Goal: Task Accomplishment & Management: Use online tool/utility

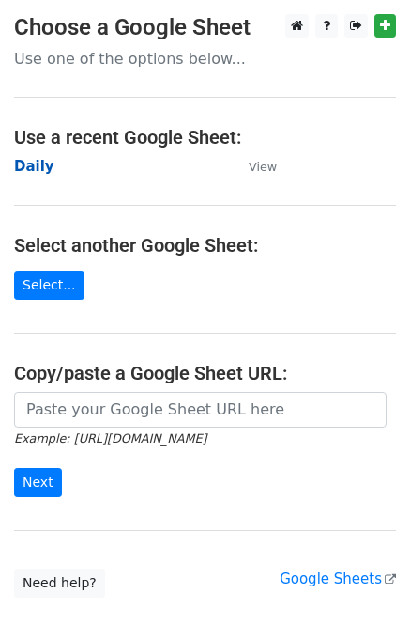
click at [39, 170] on strong "Daily" at bounding box center [34, 166] width 40 height 17
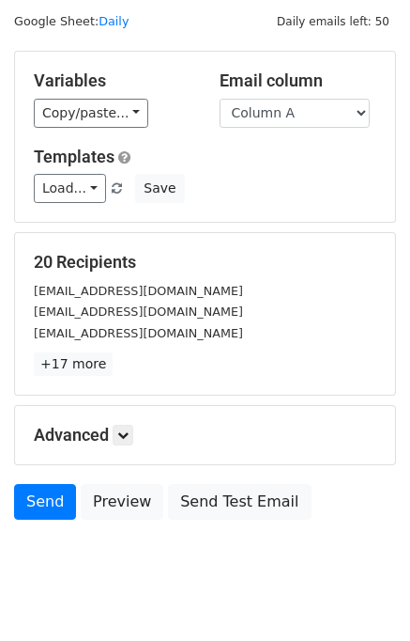
scroll to position [86, 0]
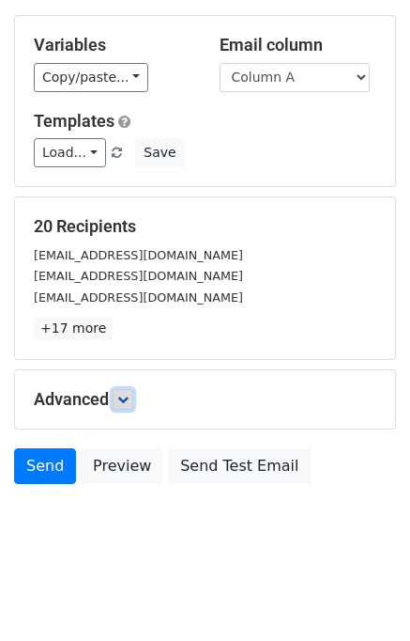
click at [133, 399] on link at bounding box center [123, 399] width 21 height 21
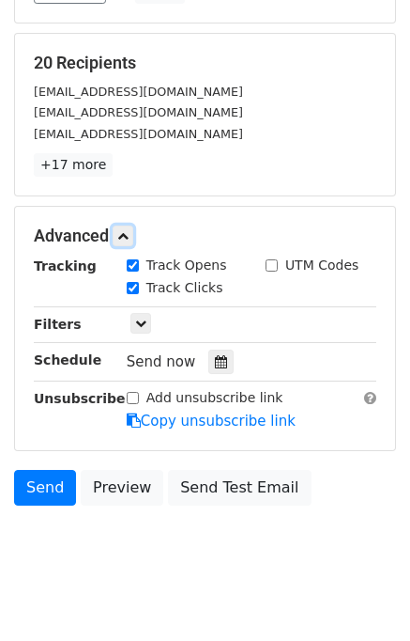
scroll to position [252, 0]
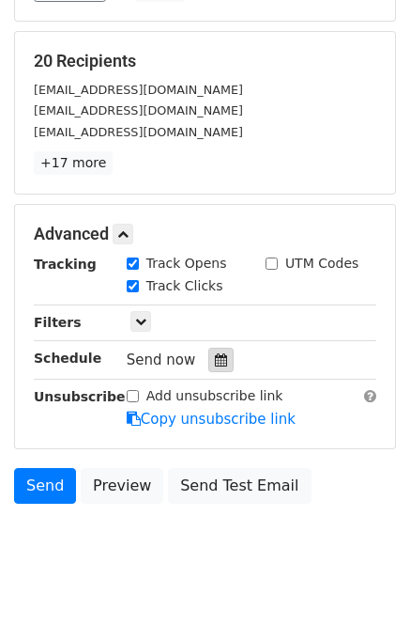
click at [218, 361] on div at bounding box center [221, 360] width 25 height 24
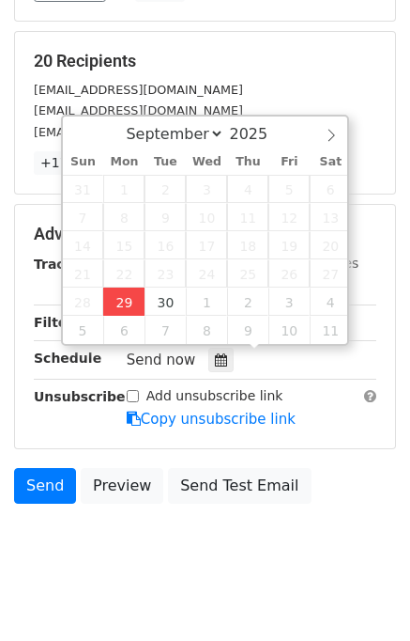
type input "2025-09-29 15:01"
type input "03"
type input "01"
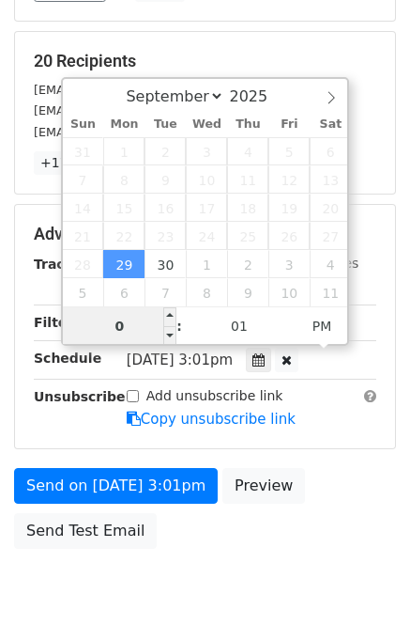
type input "04"
type input "2025-10-09 16:01"
select select "9"
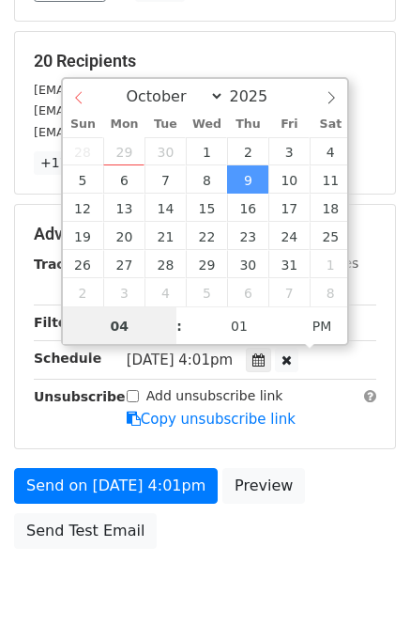
type input "04"
select select "8"
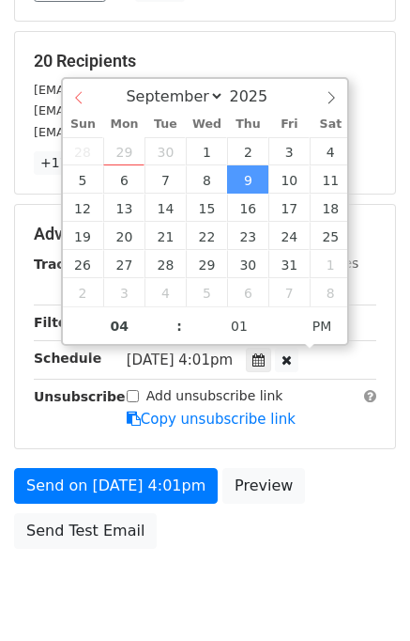
click at [84, 91] on div "September October November December 2025" at bounding box center [206, 95] width 286 height 32
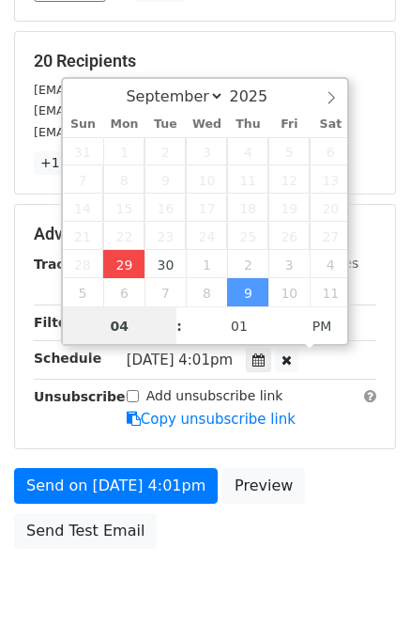
type input "2025-09-29 16:01"
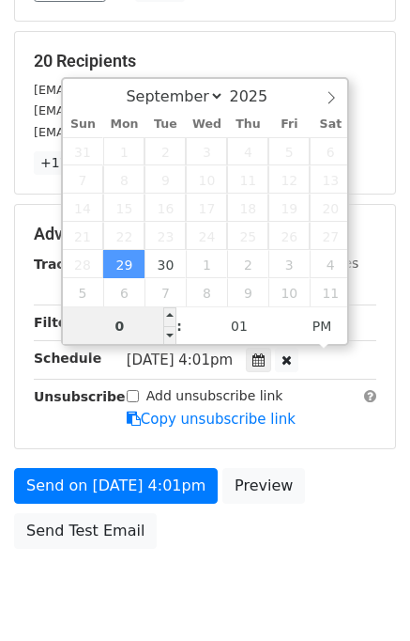
type input "04"
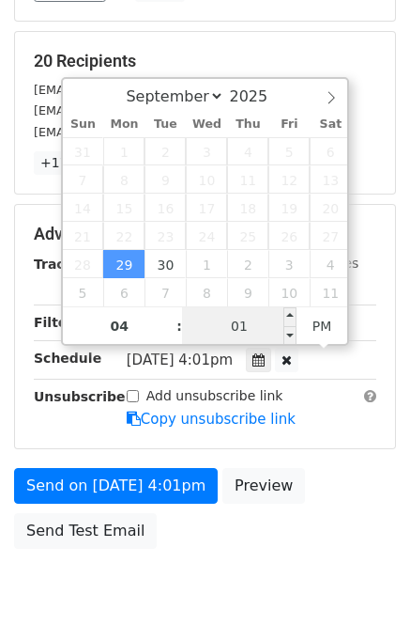
click at [192, 324] on input "01" at bounding box center [239, 326] width 115 height 38
type input "00"
type input "2025-09-29 16:00"
click at [335, 493] on div "Send on Sep 29 at 4:01pm Preview Send Test Email" at bounding box center [205, 513] width 410 height 90
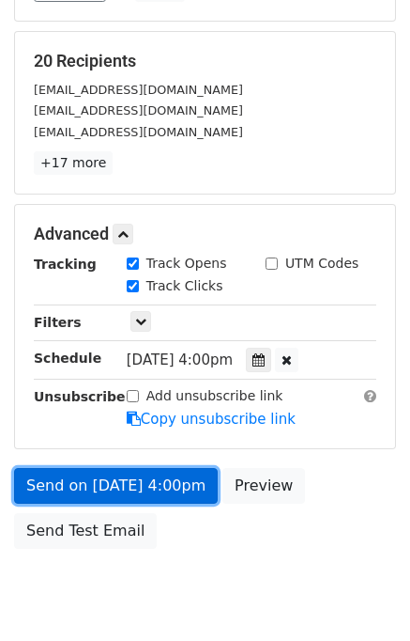
click at [157, 484] on link "Send on Sep 29 at 4:00pm" at bounding box center [116, 486] width 204 height 36
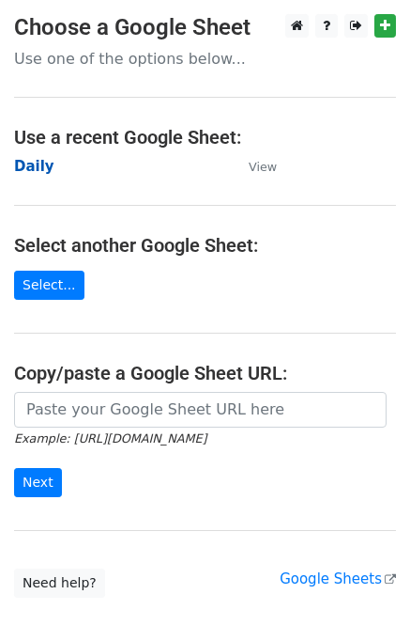
click at [38, 162] on strong "Daily" at bounding box center [34, 166] width 40 height 17
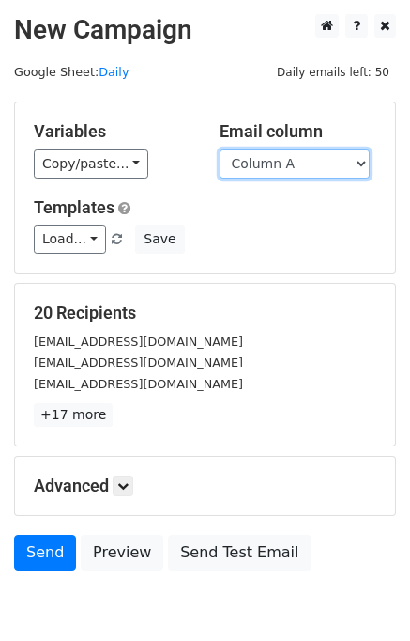
click at [312, 163] on select "Column A Column B Column C Column D Column E" at bounding box center [295, 163] width 150 height 29
select select "Column B"
click at [220, 149] on select "Column A Column B Column C Column D Column E" at bounding box center [295, 163] width 150 height 29
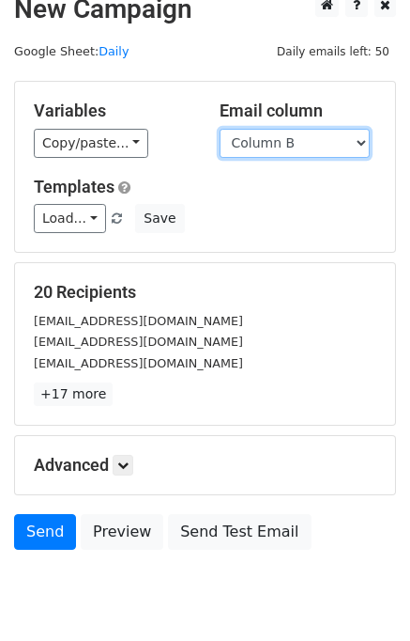
scroll to position [86, 0]
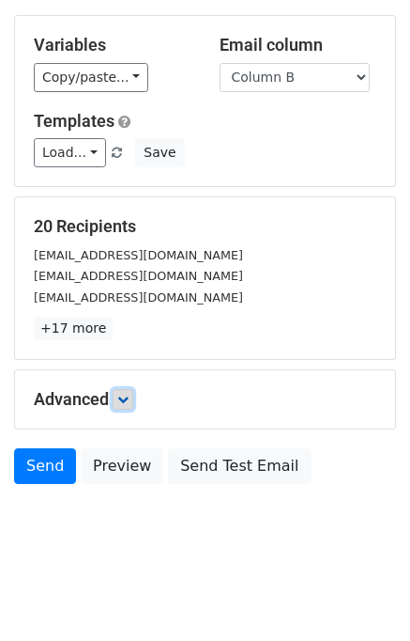
click at [129, 398] on icon at bounding box center [122, 399] width 11 height 11
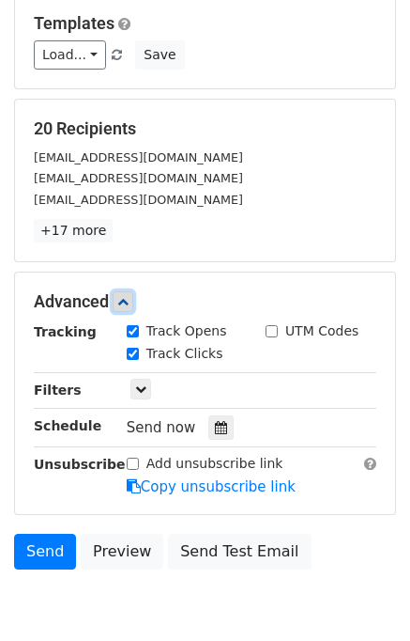
scroll to position [264, 0]
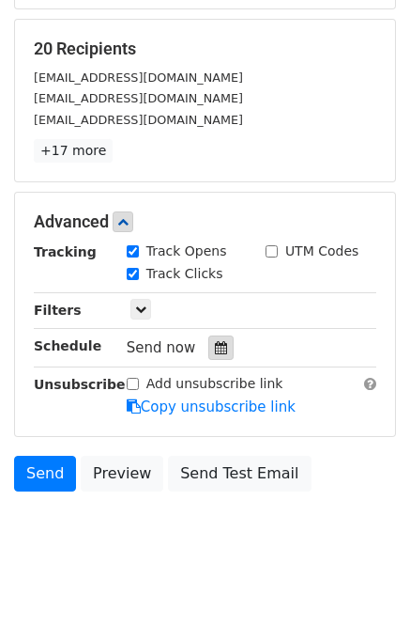
click at [211, 353] on div at bounding box center [221, 347] width 25 height 24
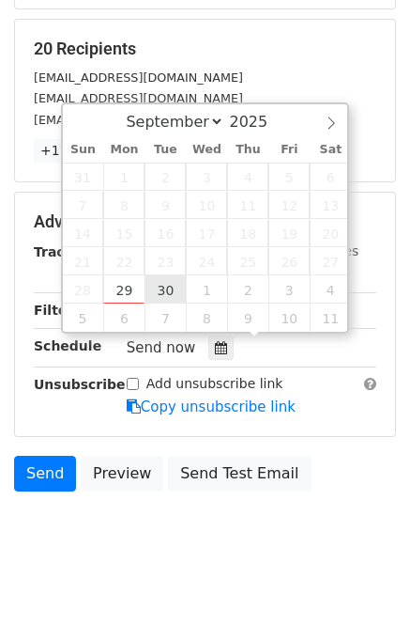
type input "2025-09-30 12:00"
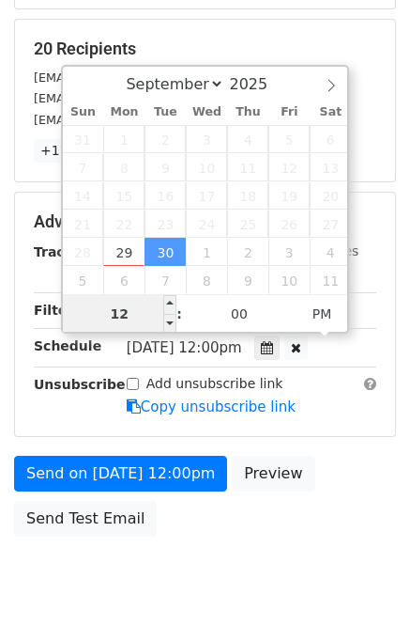
scroll to position [239, 0]
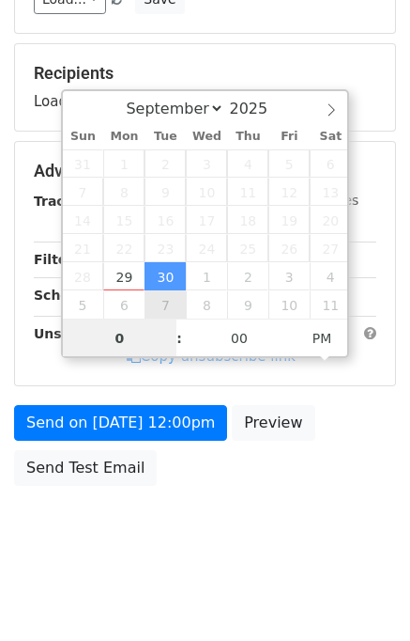
type input "05"
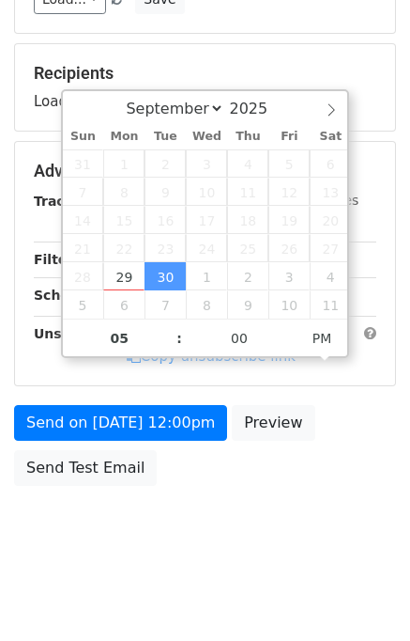
type input "2025-09-30 17:00"
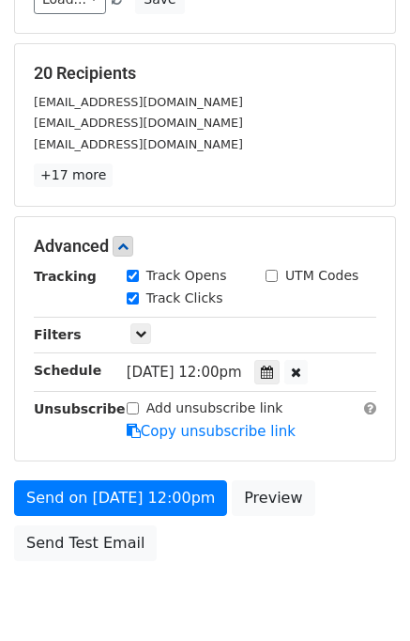
click at [338, 501] on div "Send on Sep 30 at 12:00pm Preview Send Test Email" at bounding box center [205, 525] width 410 height 90
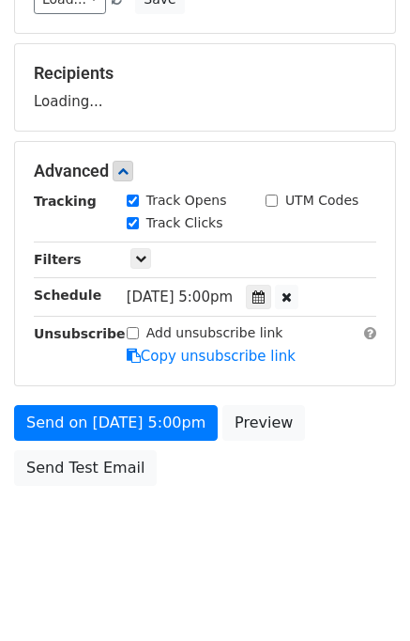
scroll to position [264, 0]
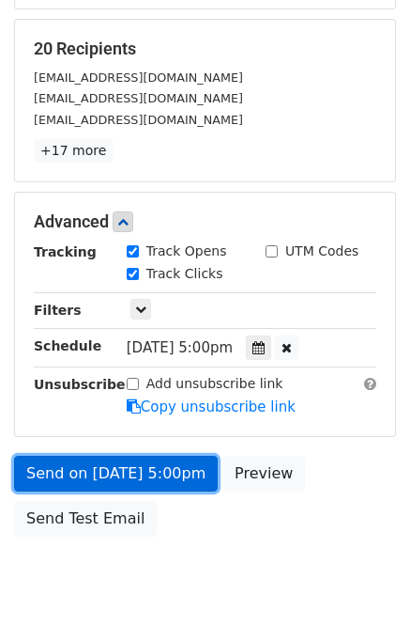
click at [188, 468] on link "Send on Sep 30 at 5:00pm" at bounding box center [116, 474] width 204 height 36
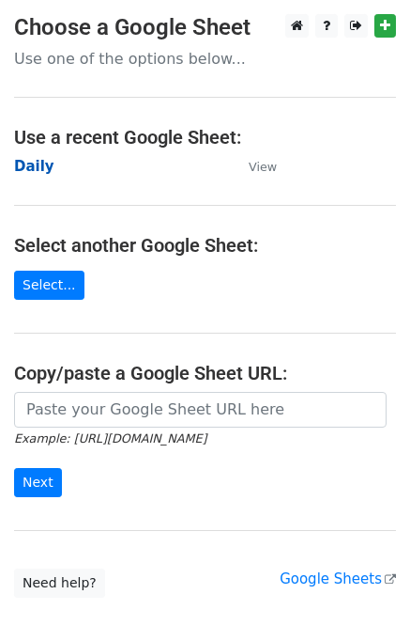
click at [32, 165] on strong "Daily" at bounding box center [34, 166] width 40 height 17
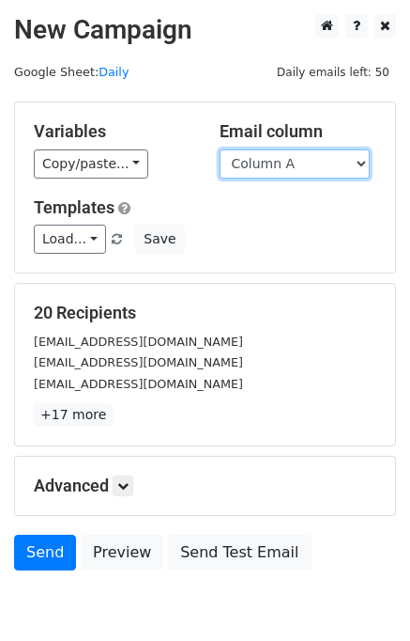
click at [283, 163] on select "Column A Column B Column C Column D Column E" at bounding box center [295, 163] width 150 height 29
select select "Column C"
click at [220, 149] on select "Column A Column B Column C Column D Column E" at bounding box center [295, 163] width 150 height 29
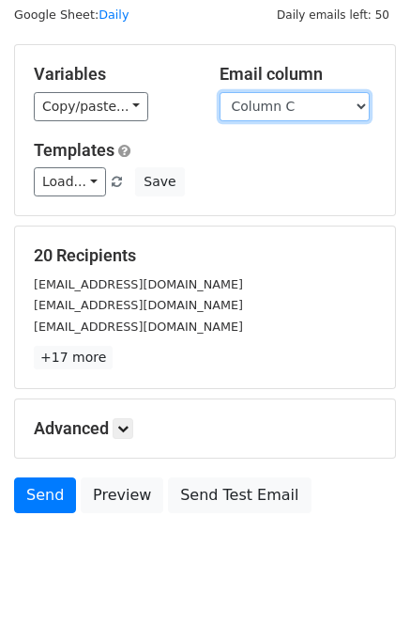
scroll to position [86, 0]
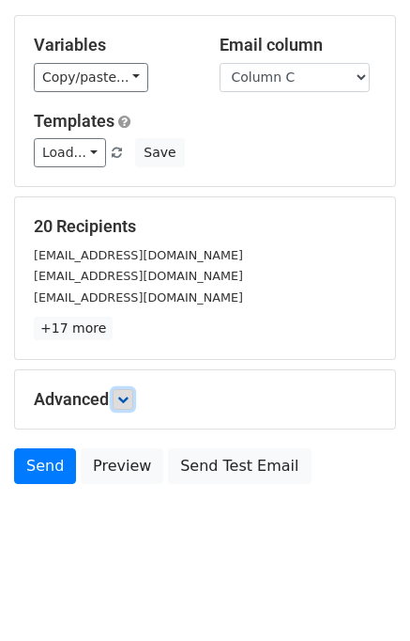
click at [128, 394] on icon at bounding box center [122, 399] width 11 height 11
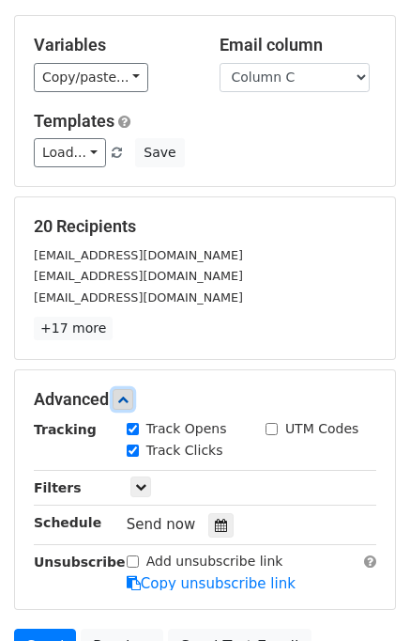
scroll to position [228, 0]
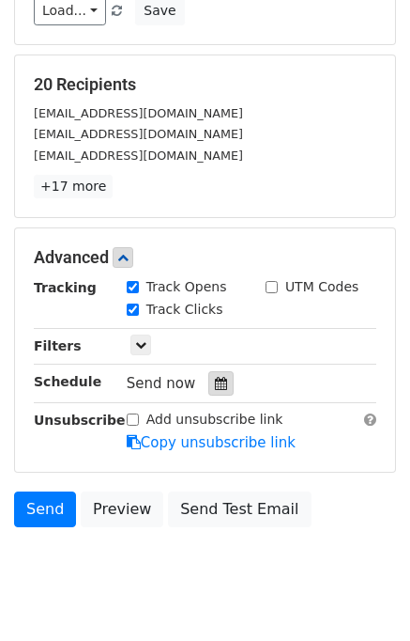
click at [220, 379] on div at bounding box center [221, 383] width 25 height 24
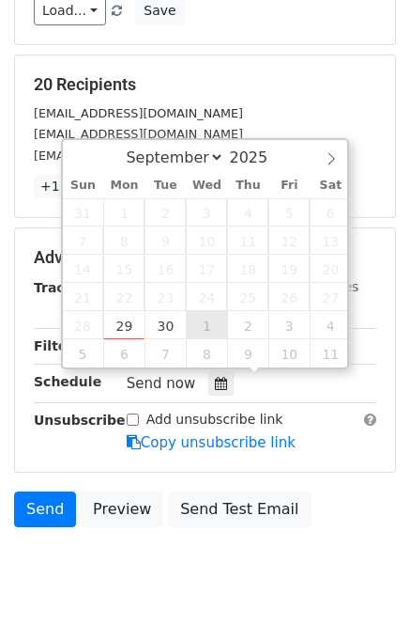
type input "2025-10-01 12:00"
select select "9"
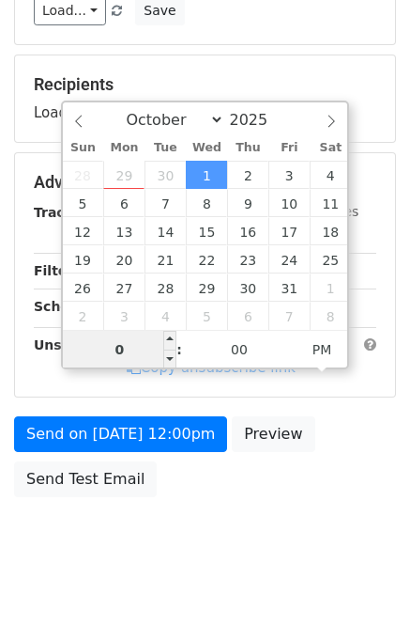
type input "06"
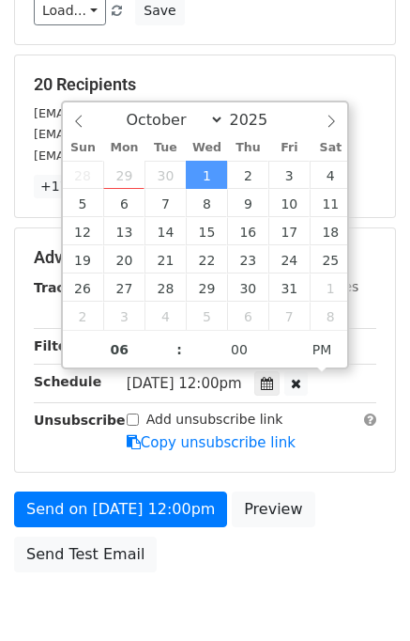
type input "2025-10-01 18:00"
click at [328, 519] on div "Send on Oct 1 at 12:00pm Preview Send Test Email" at bounding box center [205, 536] width 410 height 90
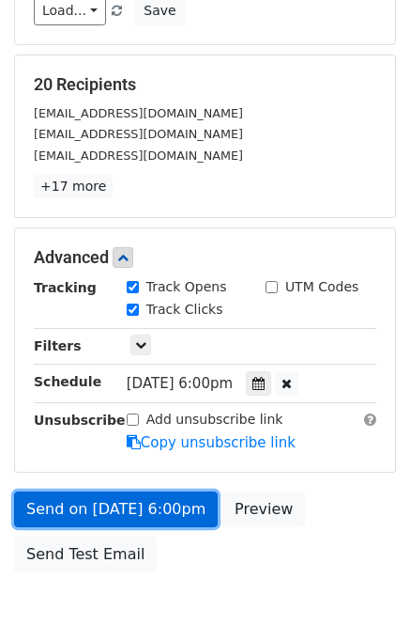
click at [154, 501] on link "Send on Oct 1 at 6:00pm" at bounding box center [116, 509] width 204 height 36
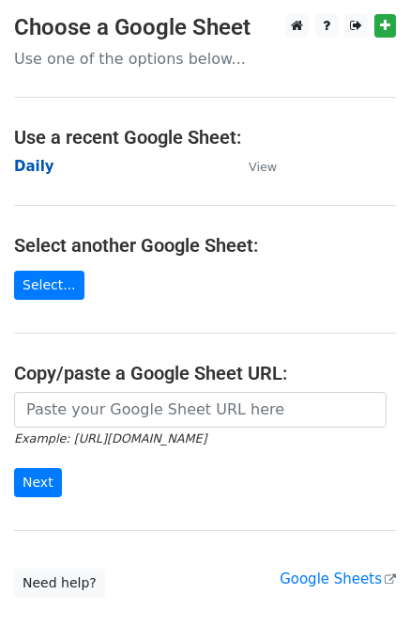
click at [38, 169] on strong "Daily" at bounding box center [34, 166] width 40 height 17
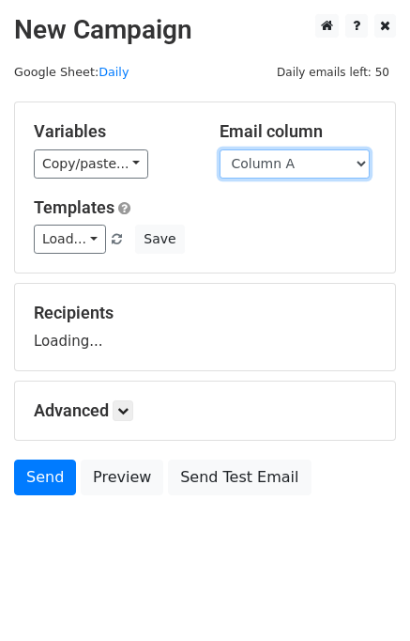
click at [317, 165] on select "Column A Column B Column C Column D Column E" at bounding box center [295, 163] width 150 height 29
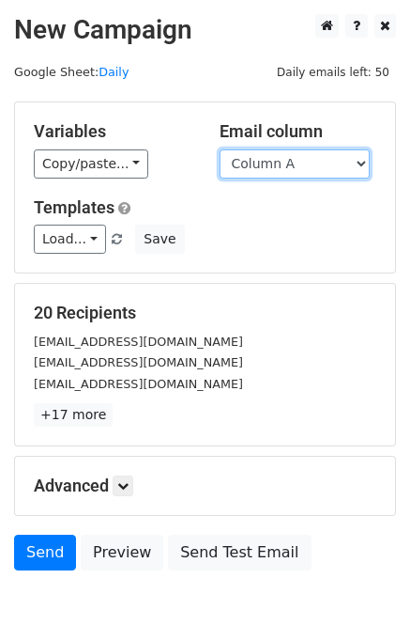
click at [304, 160] on select "Column A Column B Column C Column D Column E" at bounding box center [295, 163] width 150 height 29
select select "Column D"
click at [220, 149] on select "Column A Column B Column C Column D Column E" at bounding box center [295, 163] width 150 height 29
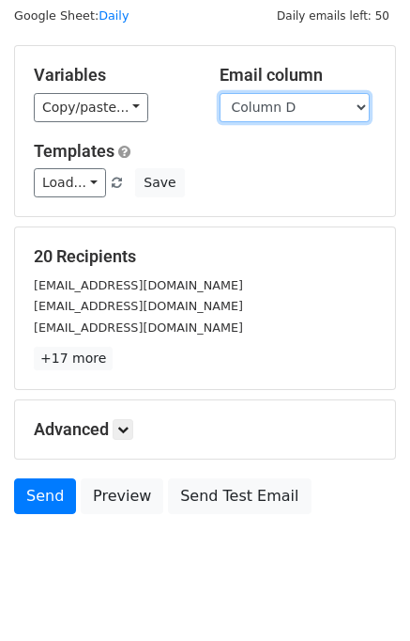
scroll to position [86, 0]
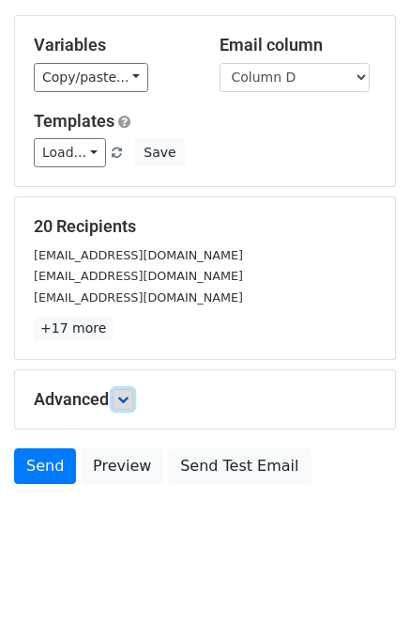
click at [133, 394] on link at bounding box center [123, 399] width 21 height 21
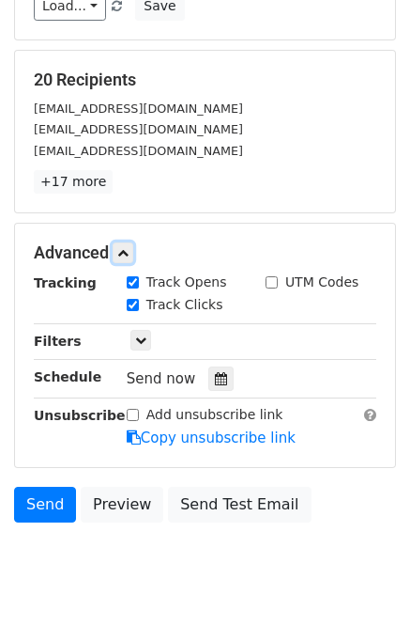
scroll to position [242, 0]
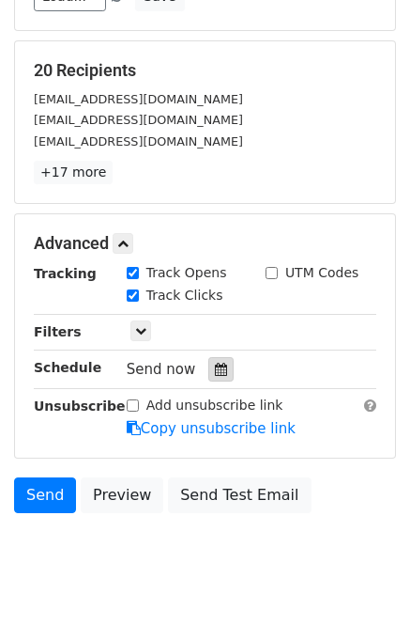
click at [215, 364] on icon at bounding box center [221, 369] width 12 height 13
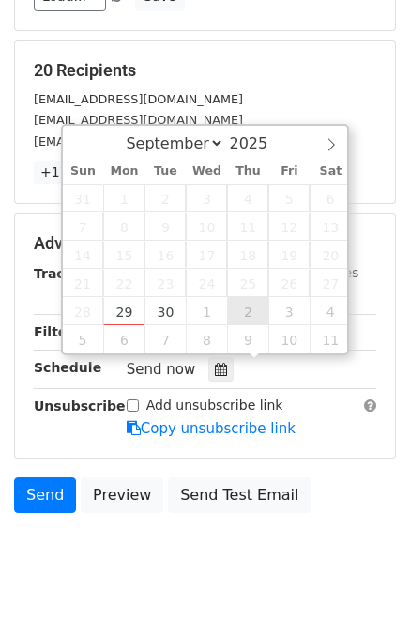
type input "2025-10-02 12:00"
select select "9"
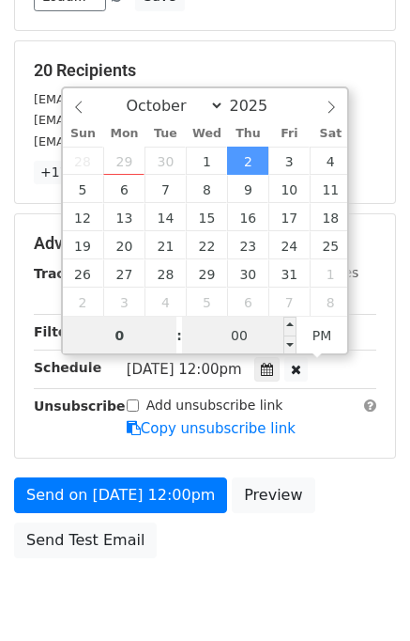
type input "07"
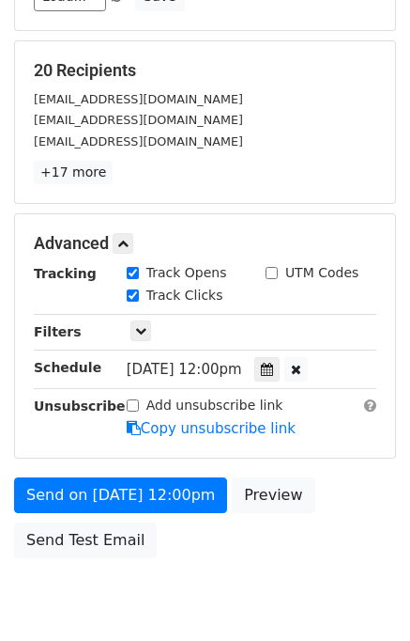
type input "2025-10-02 19:00"
drag, startPoint x: 348, startPoint y: 482, endPoint x: 338, endPoint y: 492, distance: 14.6
click at [347, 486] on div "Send on Oct 2 at 12:00pm Preview Send Test Email" at bounding box center [205, 522] width 410 height 90
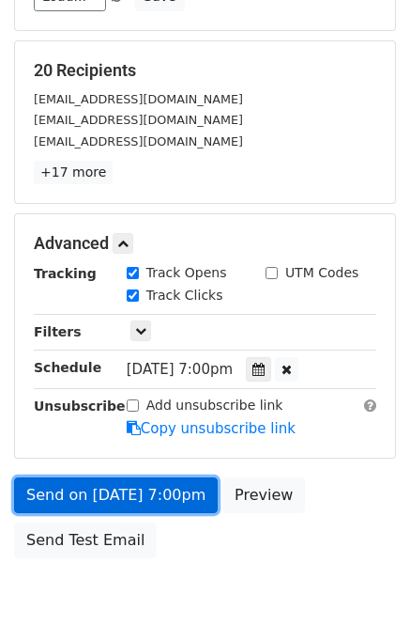
click at [130, 497] on link "Send on Oct 2 at 7:00pm" at bounding box center [116, 495] width 204 height 36
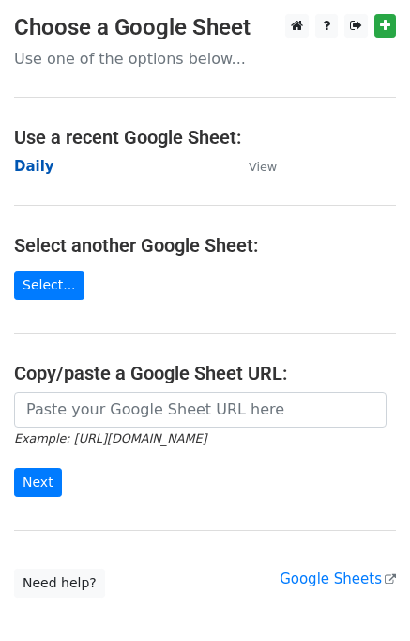
click at [36, 173] on strong "Daily" at bounding box center [34, 166] width 40 height 17
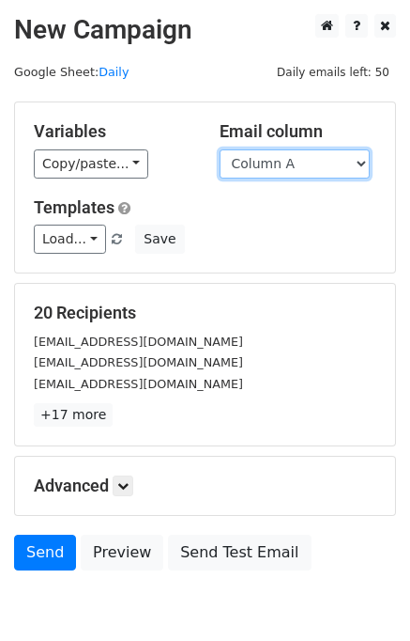
click at [279, 173] on select "Column A Column B Column C Column D Column E" at bounding box center [295, 163] width 150 height 29
select select "Column E"
click at [220, 149] on select "Column A Column B Column C Column D Column E" at bounding box center [295, 163] width 150 height 29
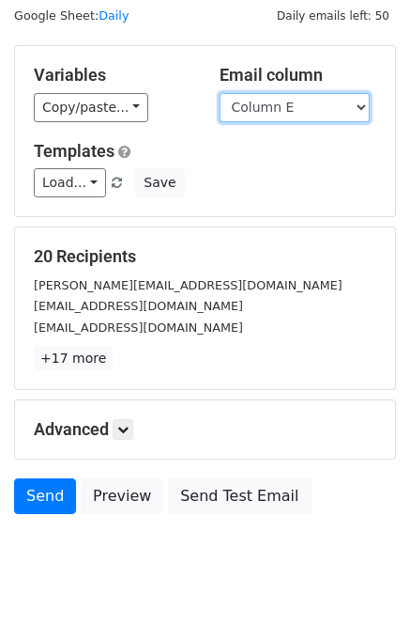
scroll to position [86, 0]
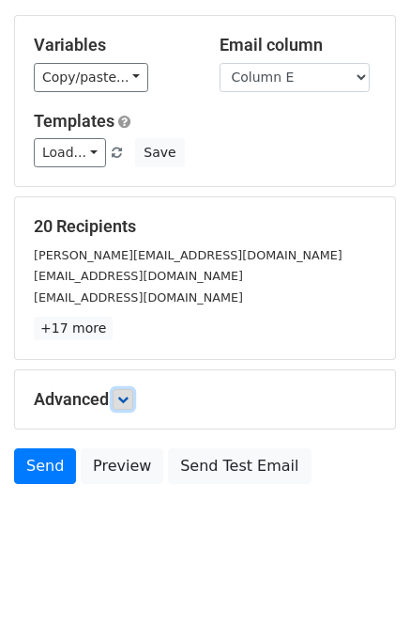
click at [133, 395] on link at bounding box center [123, 399] width 21 height 21
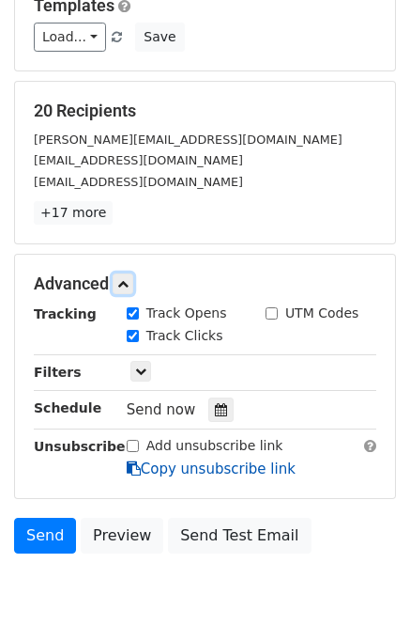
scroll to position [270, 0]
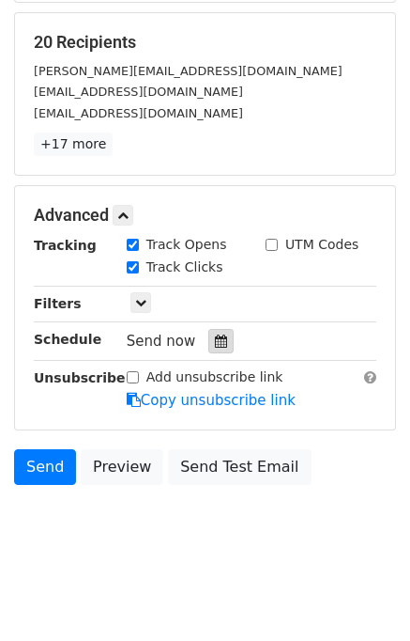
click at [215, 341] on icon at bounding box center [221, 340] width 12 height 13
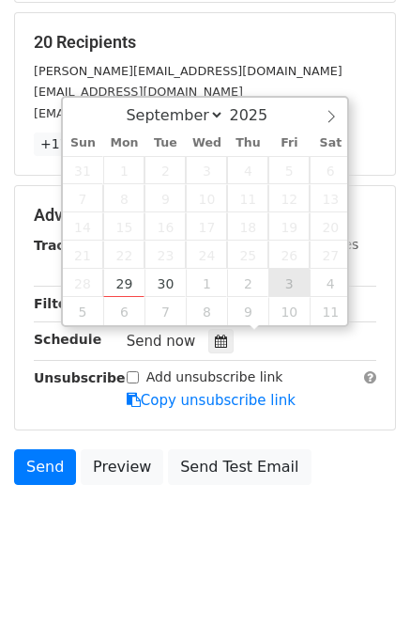
type input "[DATE] 12:00"
select select "9"
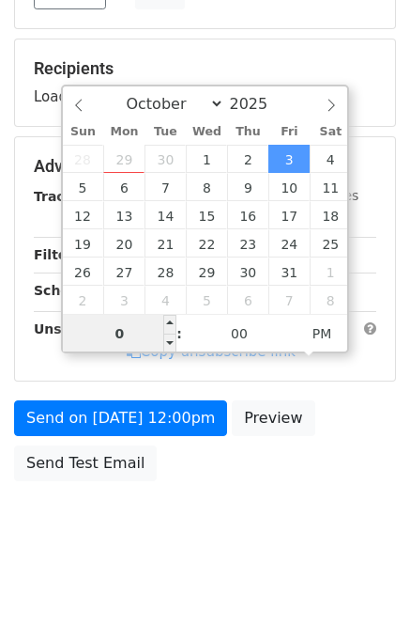
type input "08"
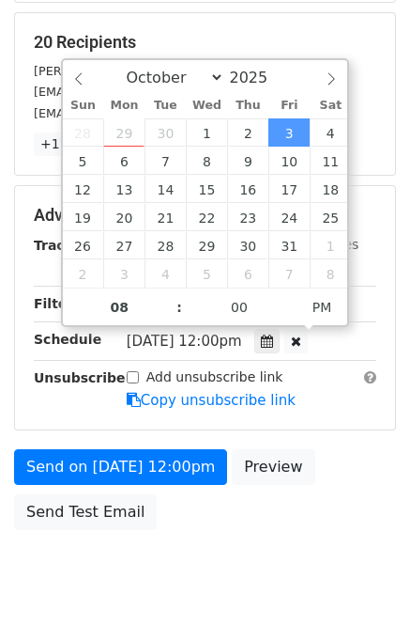
type input "[DATE] 20:00"
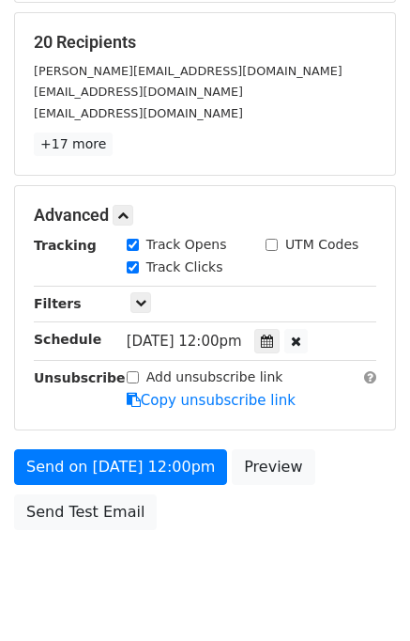
click at [352, 508] on div "Send on [DATE] 12:00pm Preview Send Test Email" at bounding box center [205, 494] width 410 height 90
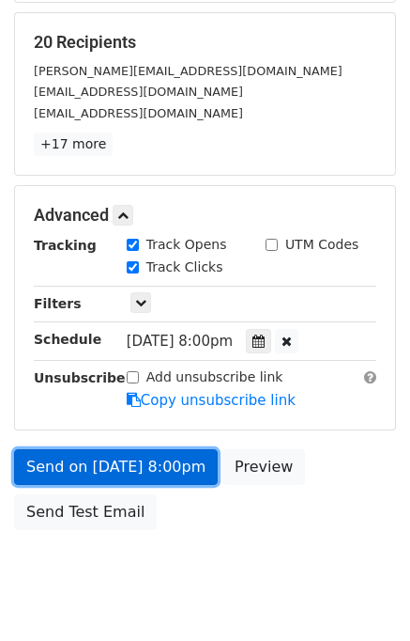
click at [128, 461] on link "Send on [DATE] 8:00pm" at bounding box center [116, 467] width 204 height 36
